Goal: Task Accomplishment & Management: Use online tool/utility

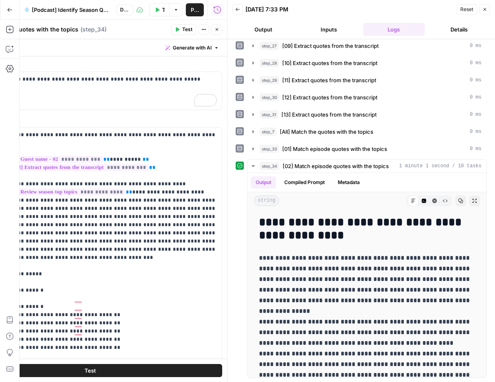
click at [484, 10] on icon "button" at bounding box center [485, 9] width 3 height 3
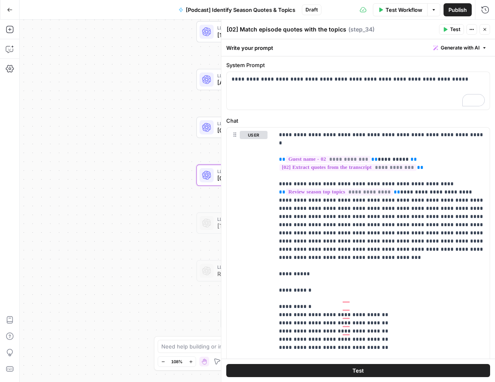
click at [485, 25] on button "Close" at bounding box center [485, 29] width 11 height 11
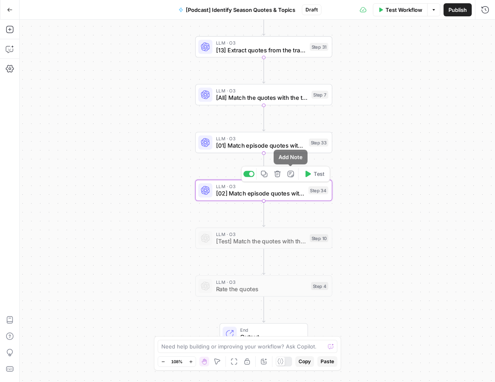
click at [264, 177] on icon "button" at bounding box center [264, 173] width 7 height 7
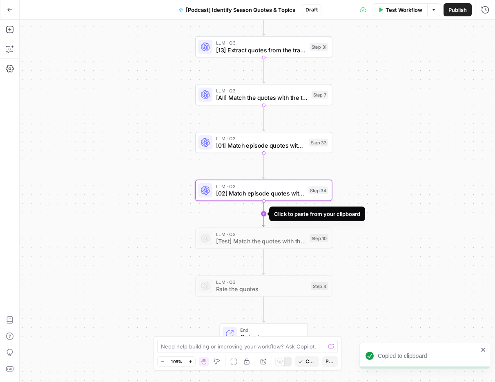
click at [264, 215] on icon "Edge from step_34 to step_10" at bounding box center [263, 214] width 2 height 26
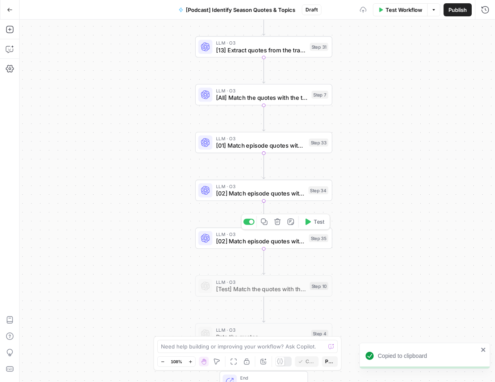
click at [281, 241] on span "[02] Match episode quotes with the topics" at bounding box center [260, 241] width 89 height 9
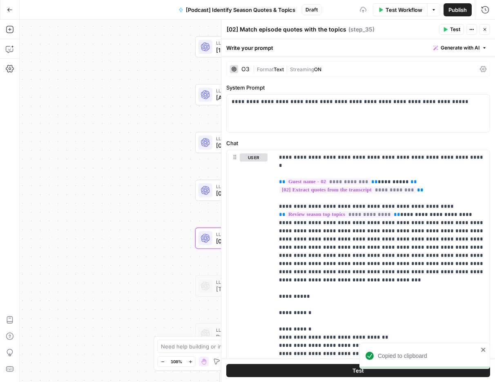
click at [235, 29] on textarea "[02] Match episode quotes with the topics" at bounding box center [287, 29] width 120 height 8
type textarea "[0ˇ] Match episode quotes with the topics"
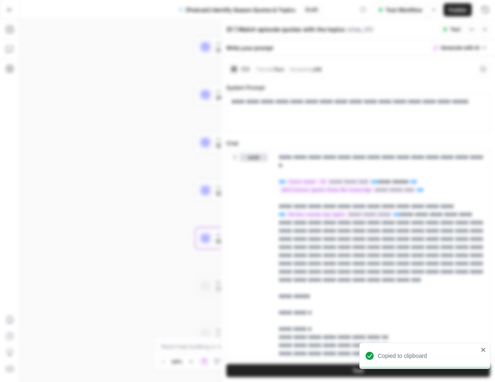
drag, startPoint x: 382, startPoint y: 70, endPoint x: 388, endPoint y: 65, distance: 8.7
click at [388, 65] on body "Copied to clipboard Animalz New Home Browse Your Data Usage Settings Recent Gri…" at bounding box center [247, 191] width 495 height 382
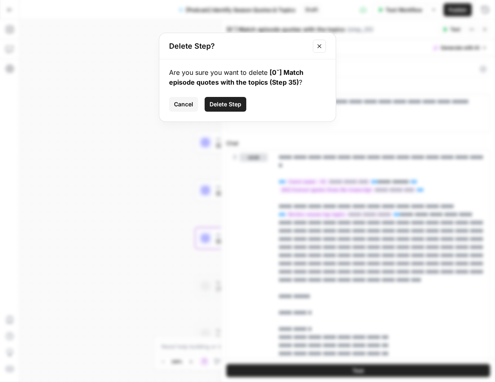
click at [179, 106] on span "Cancel" at bounding box center [183, 104] width 19 height 8
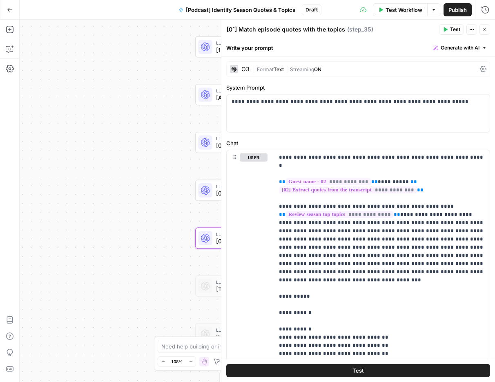
click at [233, 30] on textarea "[0ˇ] Match episode quotes with the topics" at bounding box center [286, 29] width 119 height 8
type textarea "[03] Match episode quotes with the topics"
drag, startPoint x: 379, startPoint y: 174, endPoint x: 277, endPoint y: 171, distance: 102.2
click at [277, 171] on div "**********" at bounding box center [382, 316] width 216 height 333
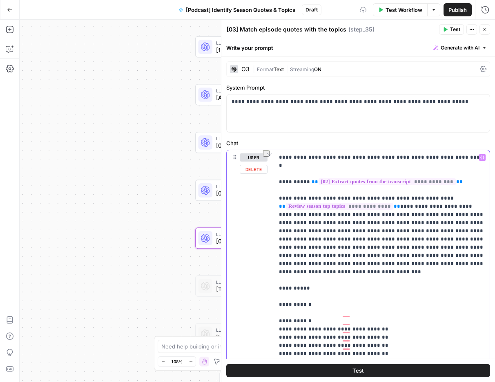
click at [483, 158] on icon "button" at bounding box center [483, 158] width 4 height 4
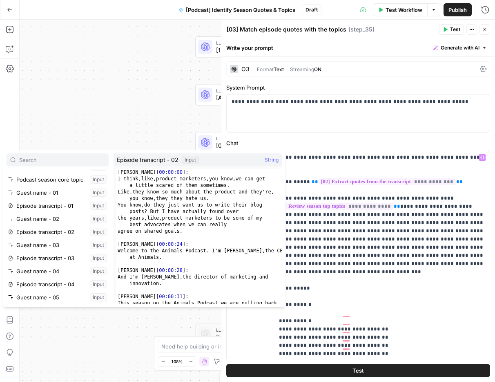
scroll to position [57, 0]
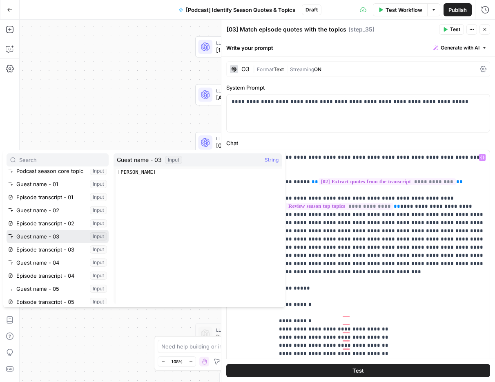
click at [54, 238] on button "Select variable Guest name - 03" at bounding box center [58, 236] width 102 height 13
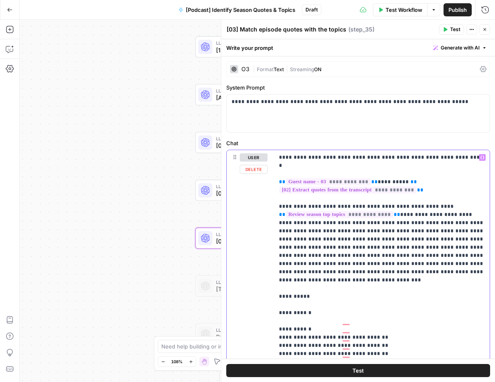
drag, startPoint x: 437, startPoint y: 183, endPoint x: 274, endPoint y: 185, distance: 162.7
click at [274, 185] on div "**********" at bounding box center [382, 316] width 216 height 333
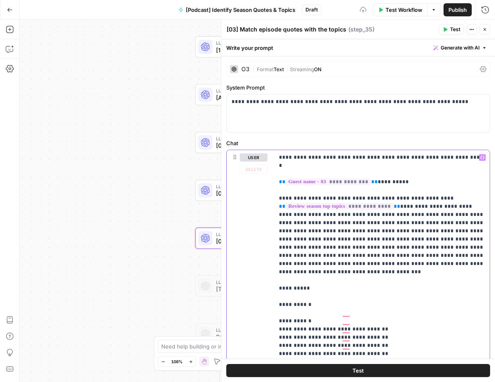
click at [481, 157] on icon "button" at bounding box center [483, 157] width 4 height 4
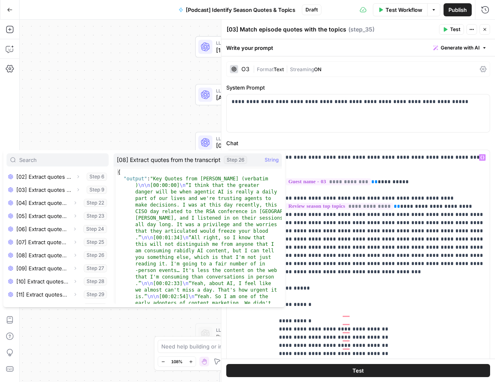
scroll to position [622, 0]
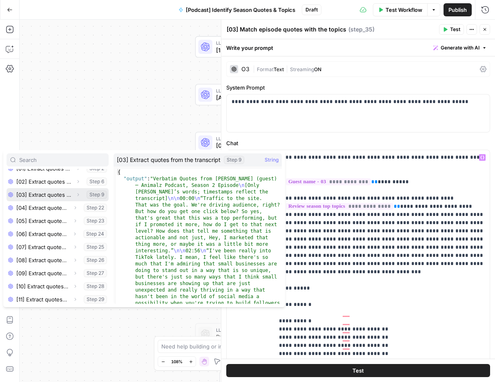
click at [49, 193] on transcript"] "Select variable [03] Extract quotes from the transcript" at bounding box center [58, 194] width 102 height 13
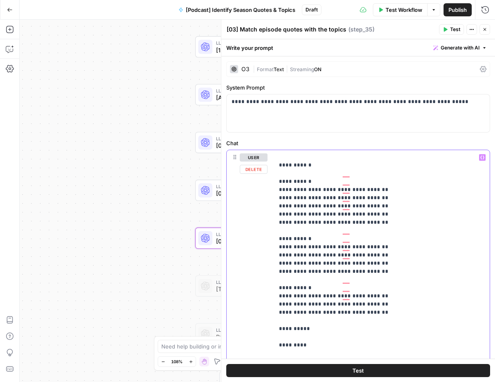
scroll to position [0, 0]
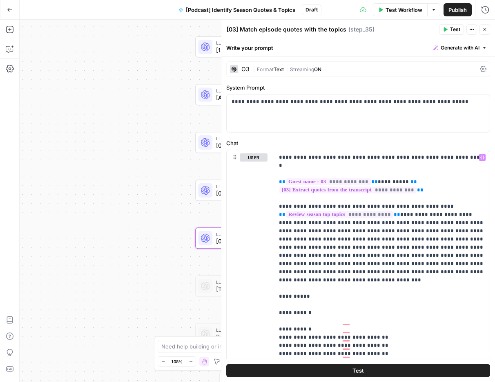
click at [453, 26] on span "Test" at bounding box center [455, 29] width 10 height 7
